Goal: Transaction & Acquisition: Purchase product/service

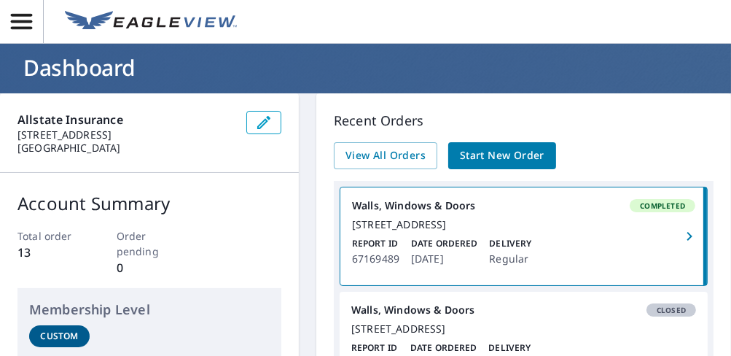
scroll to position [18, 0]
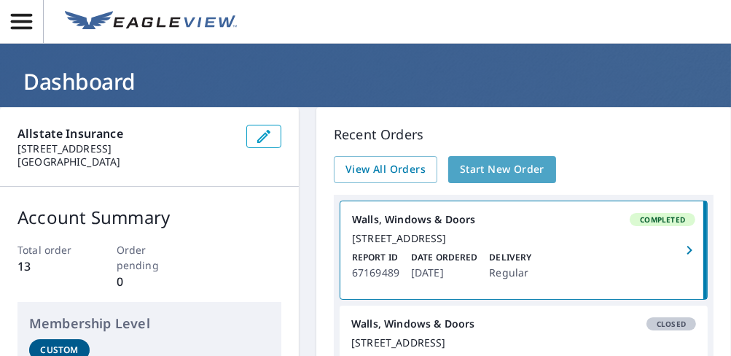
click at [476, 178] on link "Start New Order" at bounding box center [502, 169] width 108 height 27
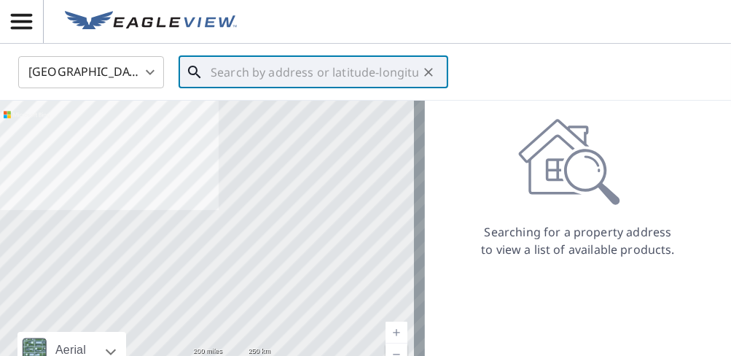
click at [235, 70] on input "text" at bounding box center [315, 72] width 208 height 41
paste input "1434 BERKLEY COURT"
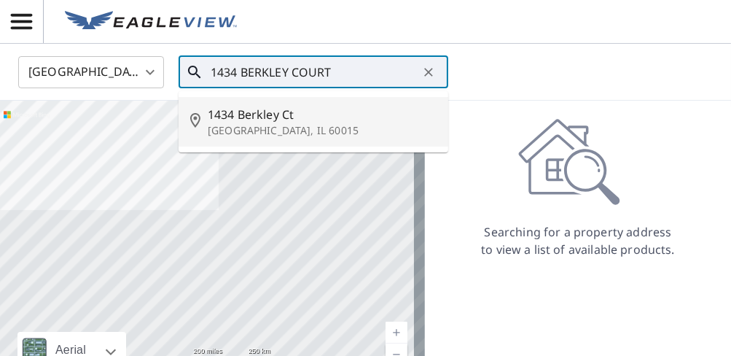
click at [282, 123] on p "[GEOGRAPHIC_DATA], IL 60015" at bounding box center [322, 130] width 229 height 15
type input "1434 Berkley Ct Deerfield, IL 60015"
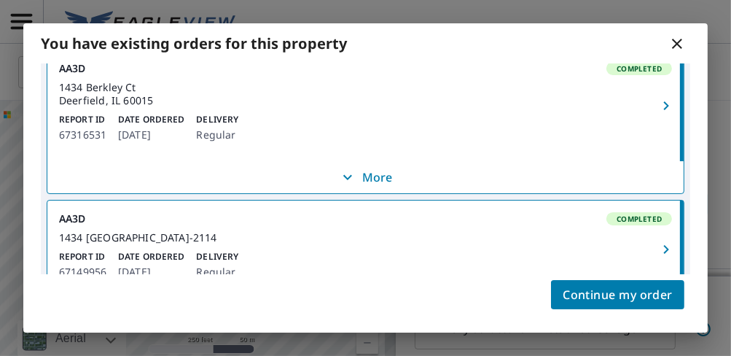
scroll to position [48, 0]
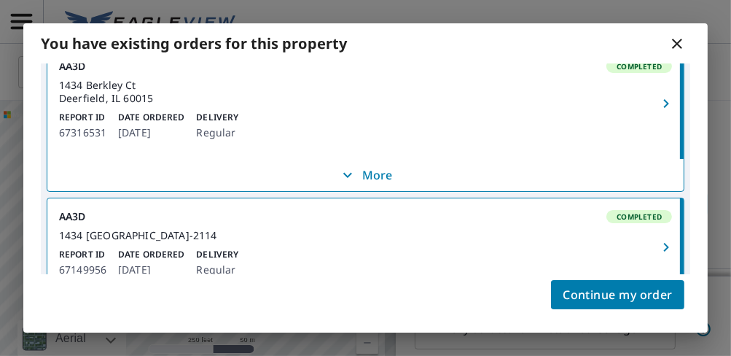
click at [389, 178] on span "More" at bounding box center [365, 174] width 619 height 17
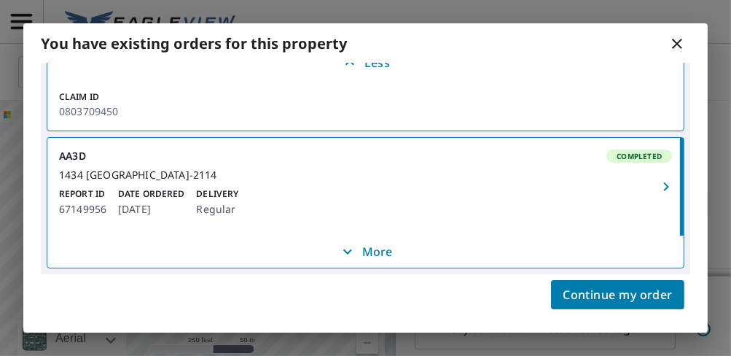
scroll to position [0, 0]
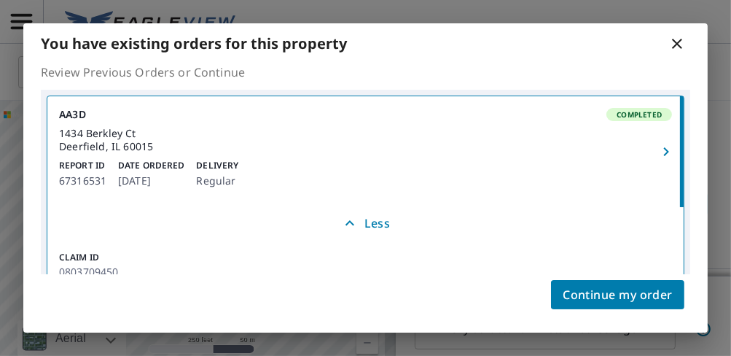
click at [502, 155] on link "AA3D Completed [STREET_ADDRESS] Report ID 67316531 Date Ordered [DATE] Delivery…" at bounding box center [365, 151] width 636 height 111
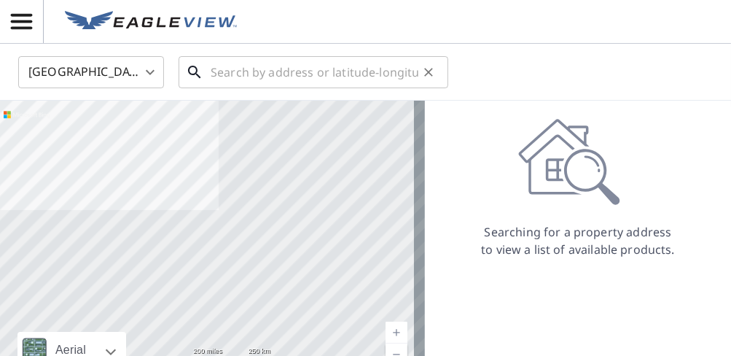
click at [242, 61] on input "text" at bounding box center [315, 72] width 208 height 41
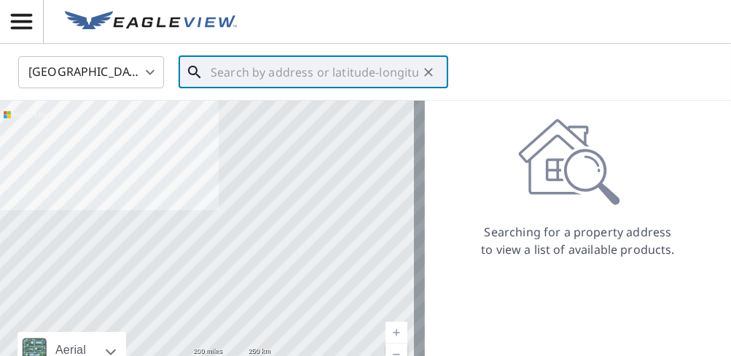
paste input "1434 BERKLEY COURT"
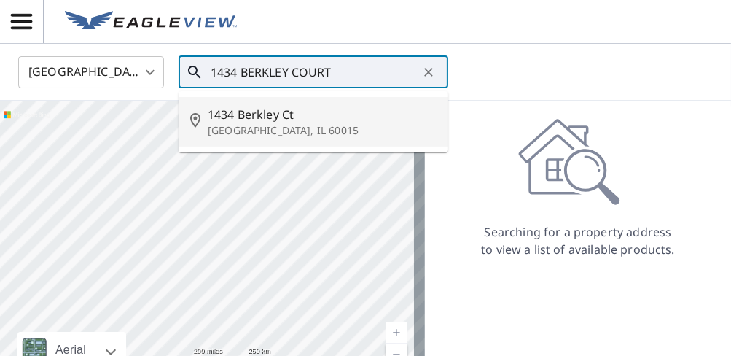
click at [302, 106] on span "1434 Berkley Ct" at bounding box center [322, 114] width 229 height 17
type input "1434 Berkley Ct Deerfield, IL 60015"
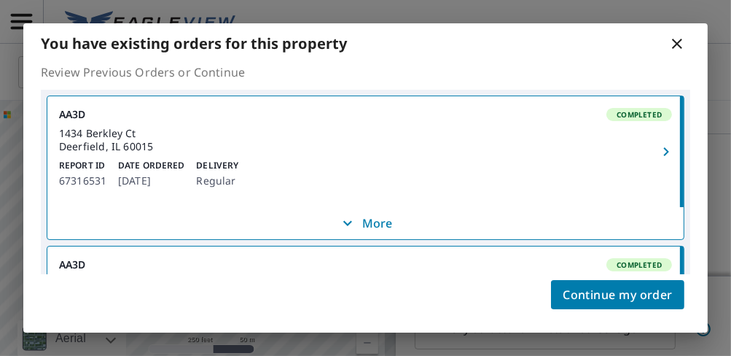
scroll to position [142, 0]
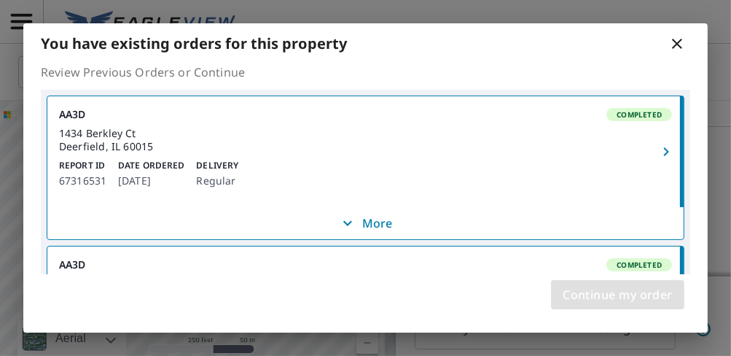
click at [624, 282] on button "Continue my order" at bounding box center [617, 294] width 133 height 29
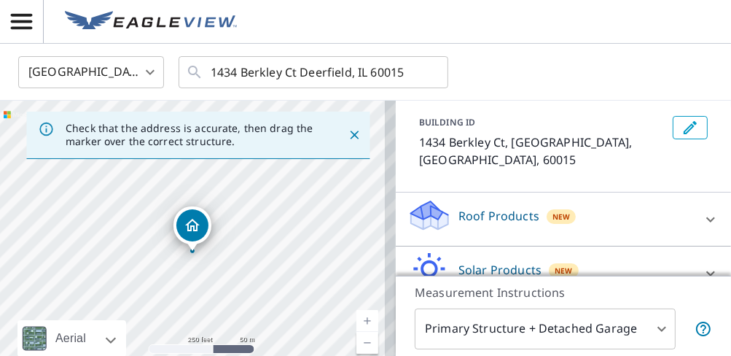
scroll to position [136, 0]
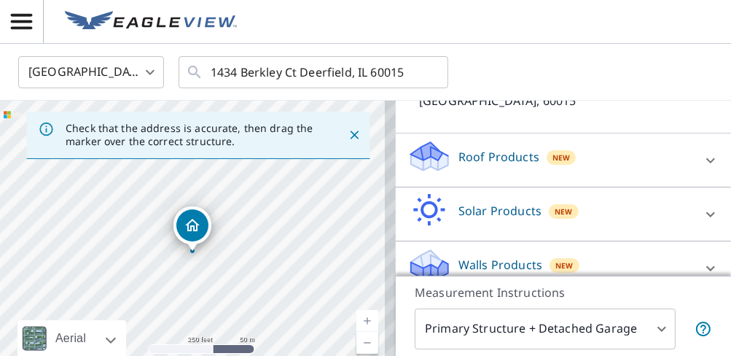
click at [634, 247] on div "Walls Products New" at bounding box center [551, 268] width 286 height 42
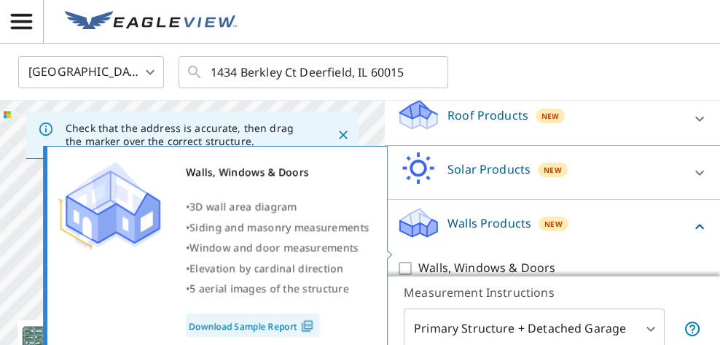
click at [408, 260] on input "Walls, Windows & Doors" at bounding box center [408, 268] width 22 height 17
checkbox input "true"
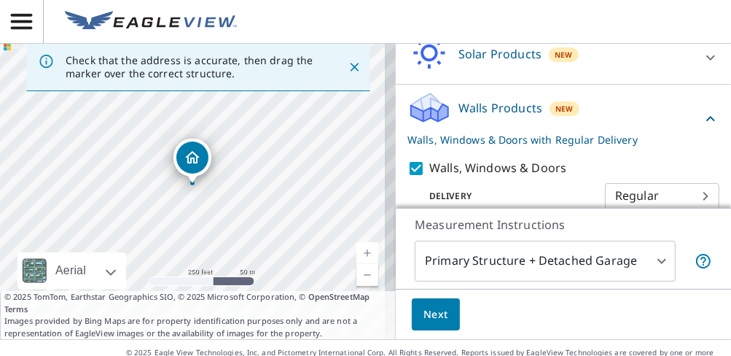
scroll to position [69, 0]
click at [440, 305] on button "Next" at bounding box center [436, 313] width 48 height 33
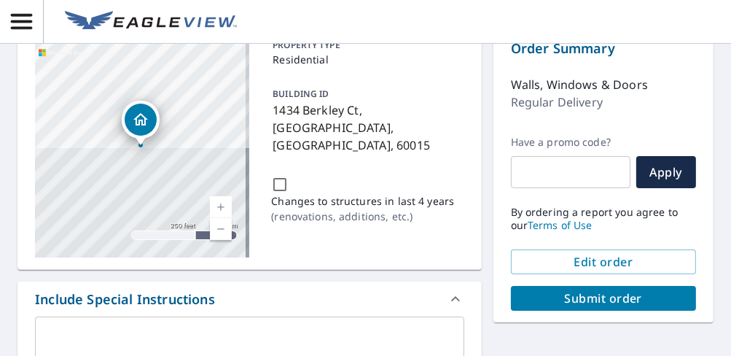
scroll to position [144, 0]
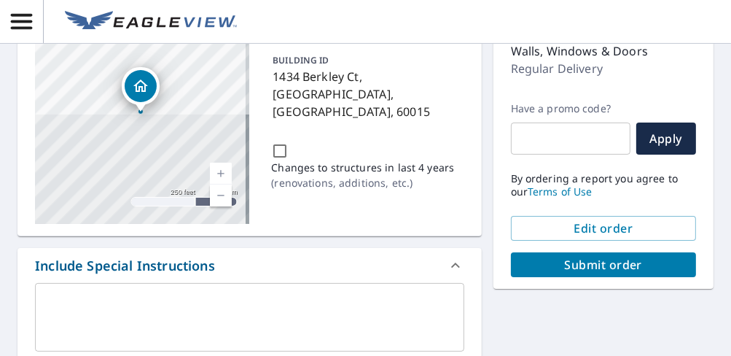
click at [538, 278] on div "Order Summary Walls, Windows & Doors Regular Delivery Have a promo code? ​ Appl…" at bounding box center [604, 140] width 220 height 295
click at [548, 262] on span "Submit order" at bounding box center [604, 265] width 162 height 16
click at [539, 267] on span "Submit order" at bounding box center [604, 265] width 162 height 16
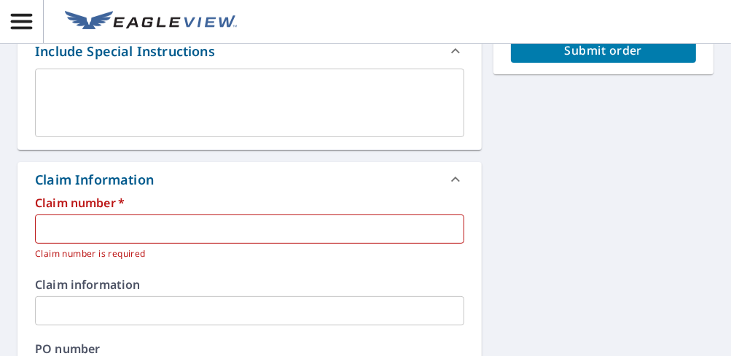
scroll to position [359, 0]
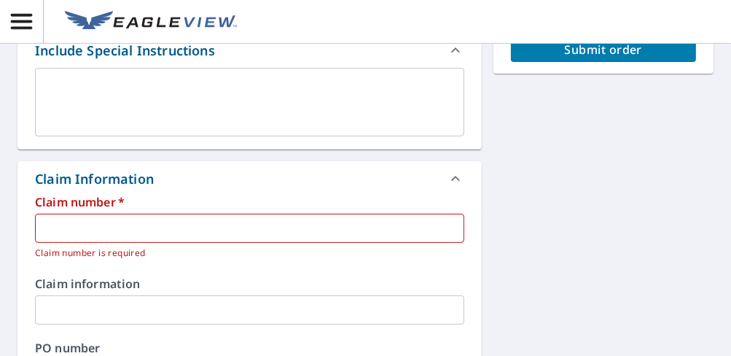
click at [363, 228] on input "text" at bounding box center [249, 228] width 429 height 29
click at [112, 233] on input "text" at bounding box center [249, 228] width 429 height 29
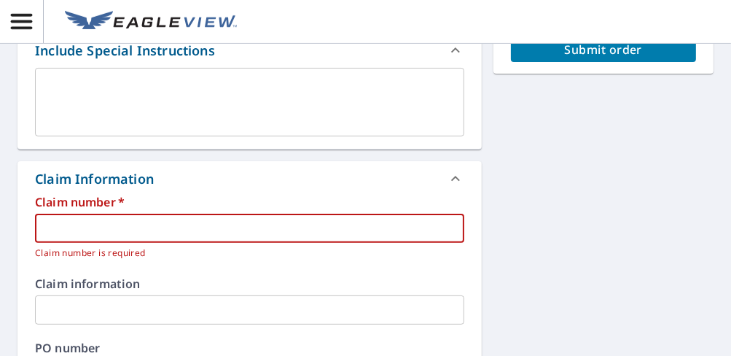
paste input "0803709450"
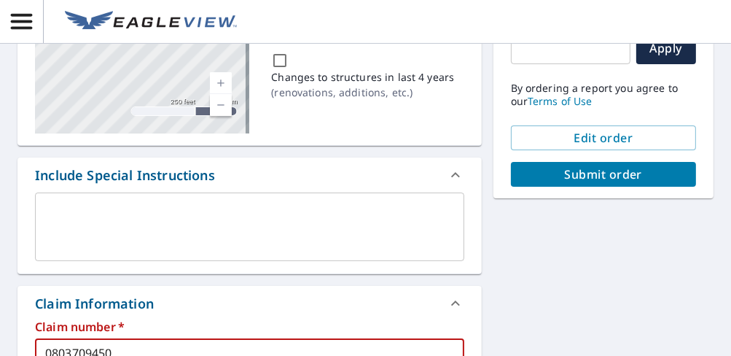
scroll to position [233, 0]
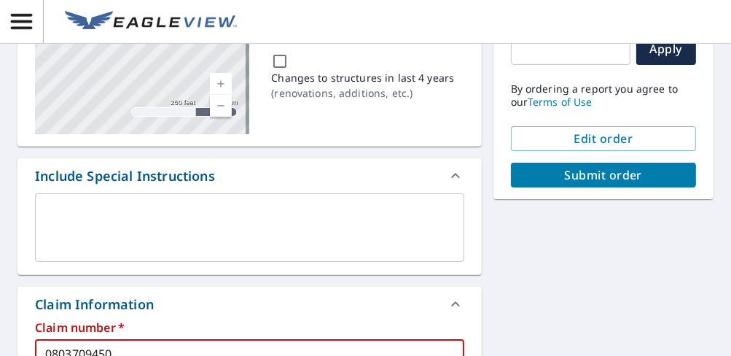
type input "0803709450"
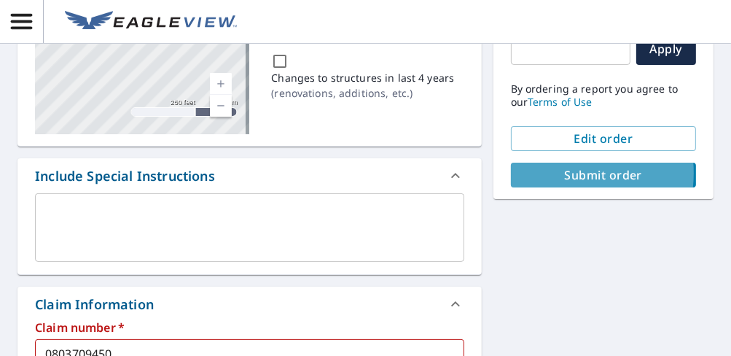
click at [545, 172] on span "Submit order" at bounding box center [604, 175] width 162 height 16
